Goal: Transaction & Acquisition: Purchase product/service

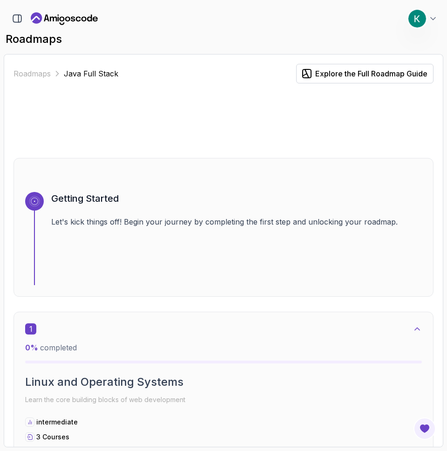
click at [189, 138] on div at bounding box center [224, 120] width 420 height 45
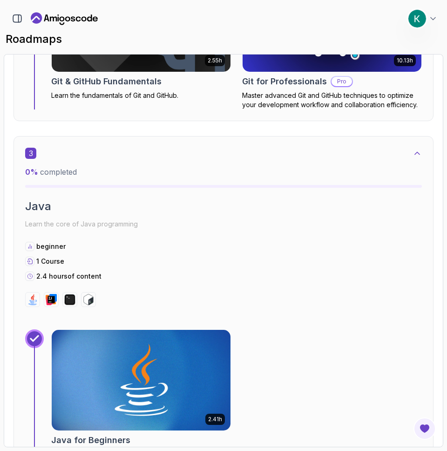
scroll to position [1071, 0]
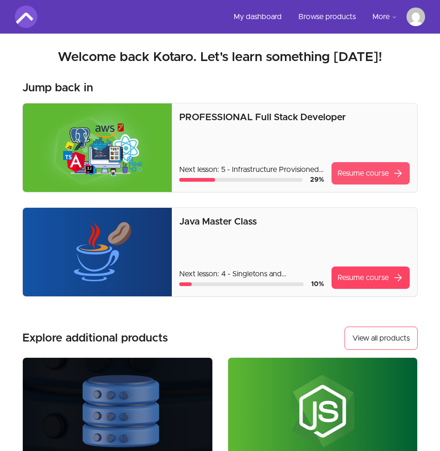
click at [369, 181] on link "Resume course arrow_forward" at bounding box center [371, 173] width 78 height 22
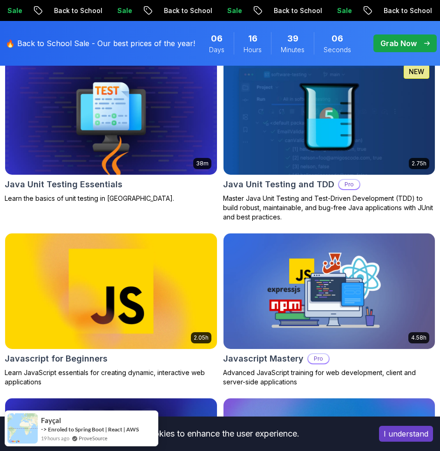
scroll to position [2863, 0]
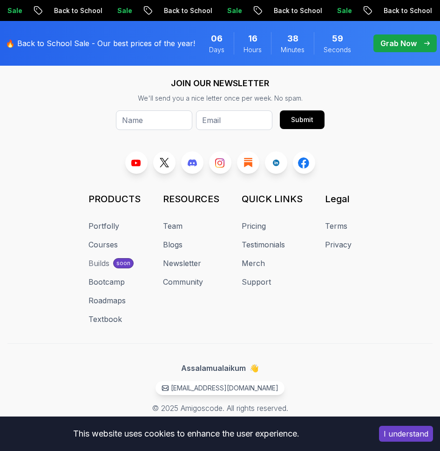
scroll to position [4568, 0]
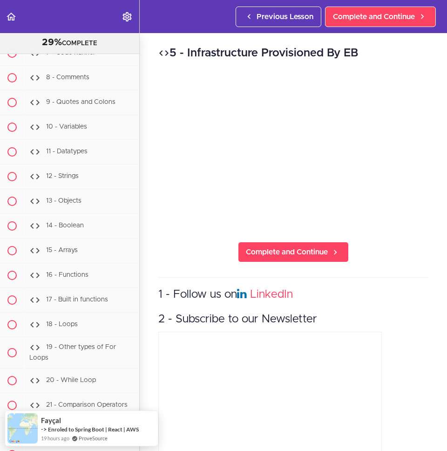
scroll to position [9255, 0]
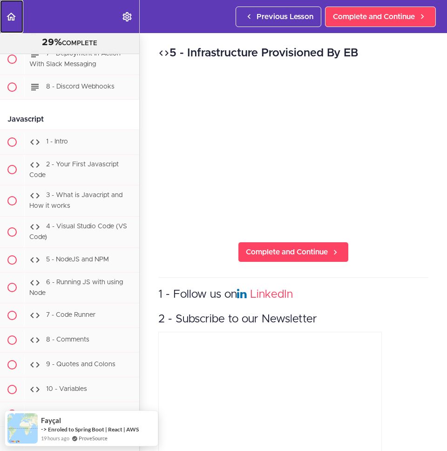
click at [12, 13] on use "Back to course curriculum" at bounding box center [11, 17] width 9 height 8
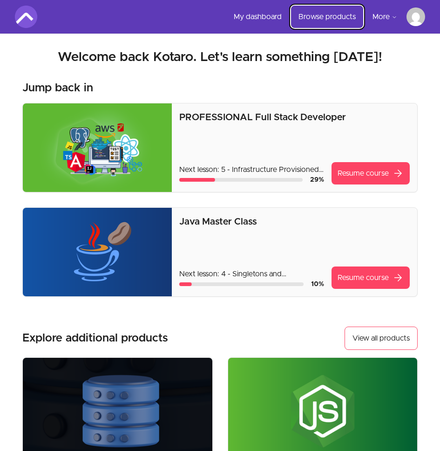
click at [313, 18] on link "Browse products" at bounding box center [327, 17] width 72 height 22
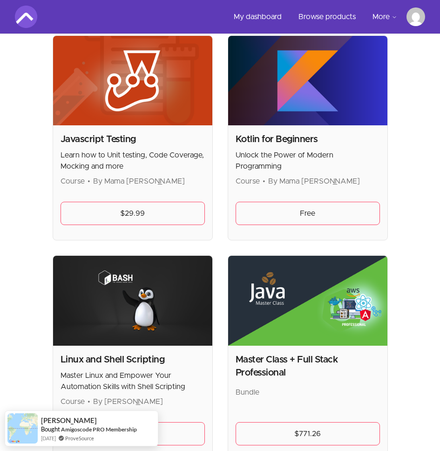
scroll to position [2177, 0]
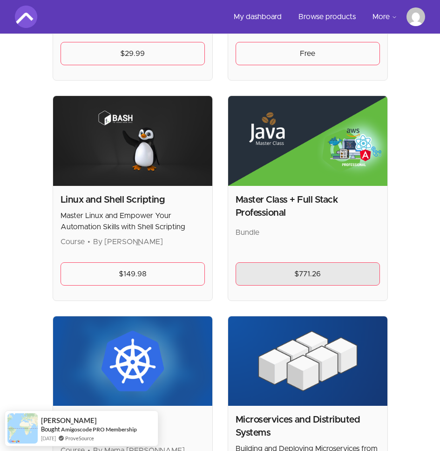
click at [288, 262] on link "$771.26" at bounding box center [308, 273] width 144 height 23
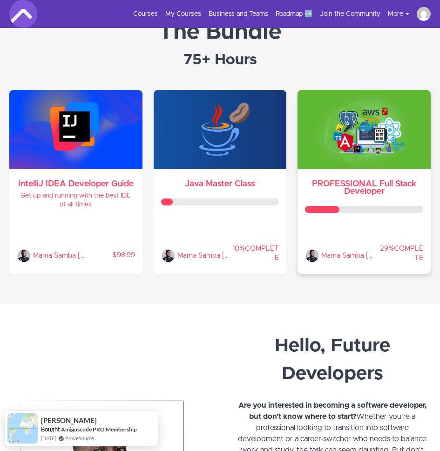
scroll to position [333, 0]
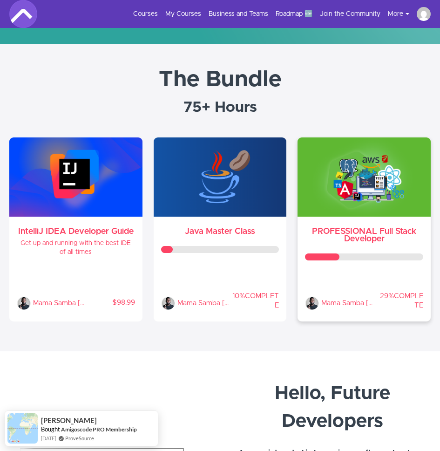
click at [360, 229] on h3 "PROFESSIONAL Full Stack Developer" at bounding box center [364, 235] width 118 height 15
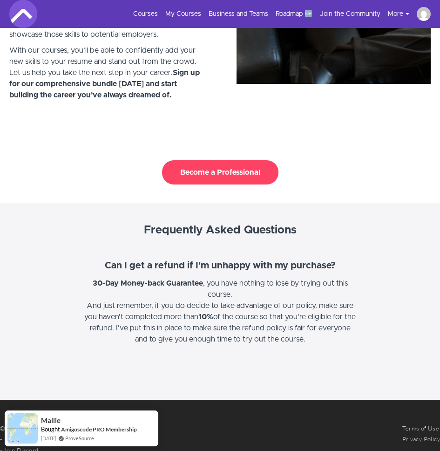
scroll to position [2403, 0]
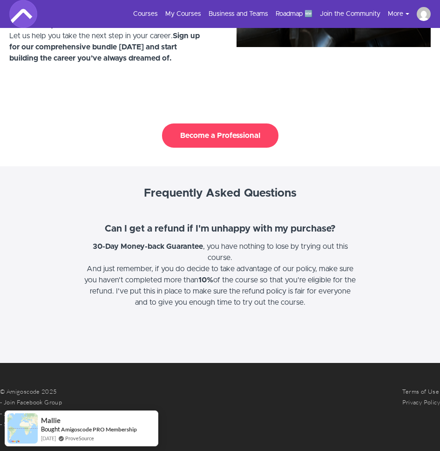
click at [208, 123] on button "Become a Professional" at bounding box center [220, 135] width 116 height 24
